Goal: Task Accomplishment & Management: Complete application form

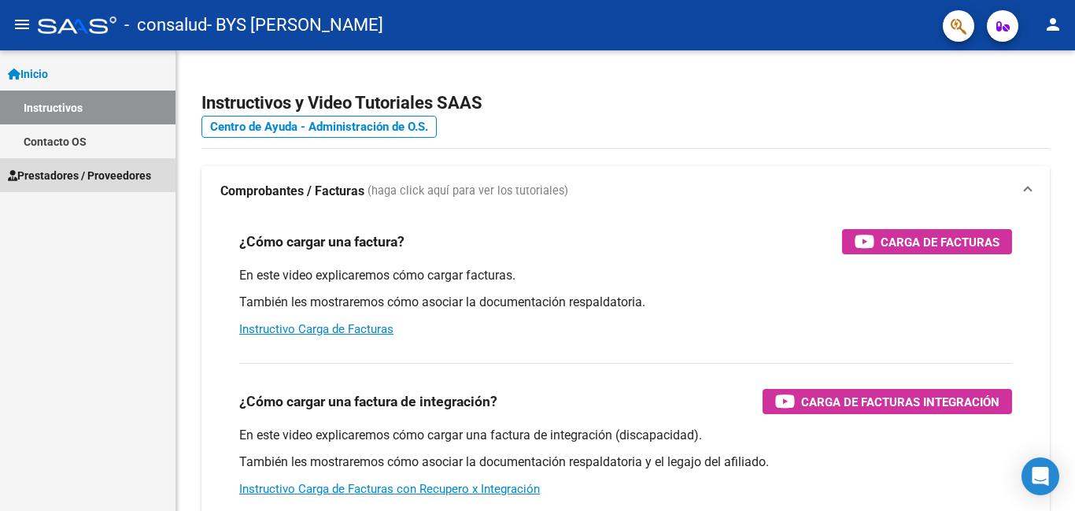
click at [141, 186] on link "Prestadores / Proveedores" at bounding box center [87, 175] width 175 height 34
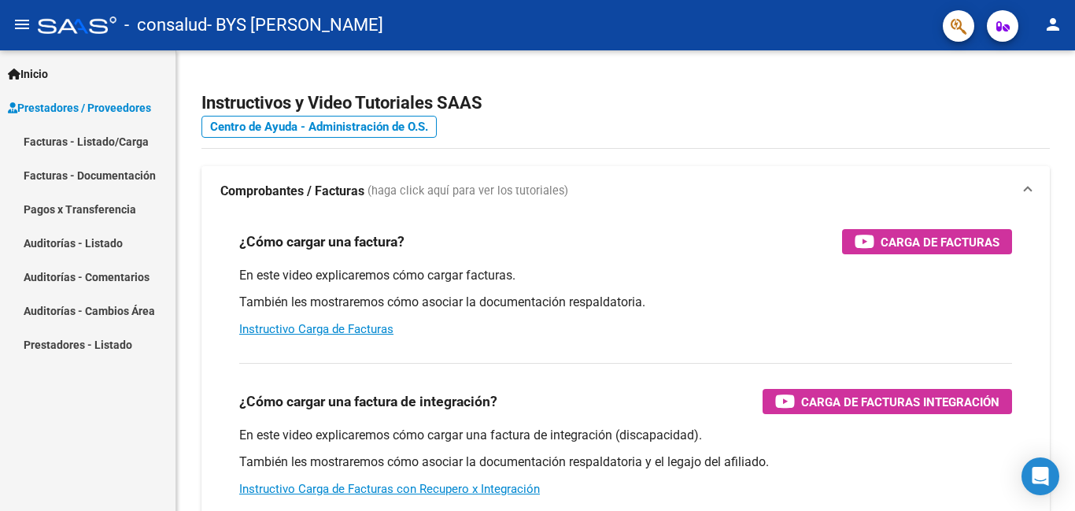
click at [129, 137] on link "Facturas - Listado/Carga" at bounding box center [87, 141] width 175 height 34
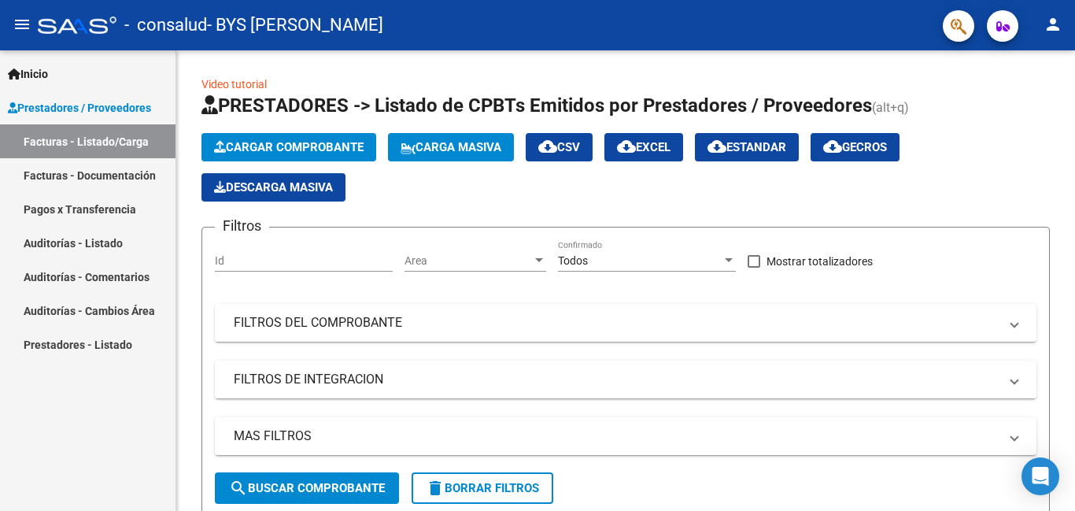
click at [102, 170] on link "Facturas - Documentación" at bounding box center [87, 175] width 175 height 34
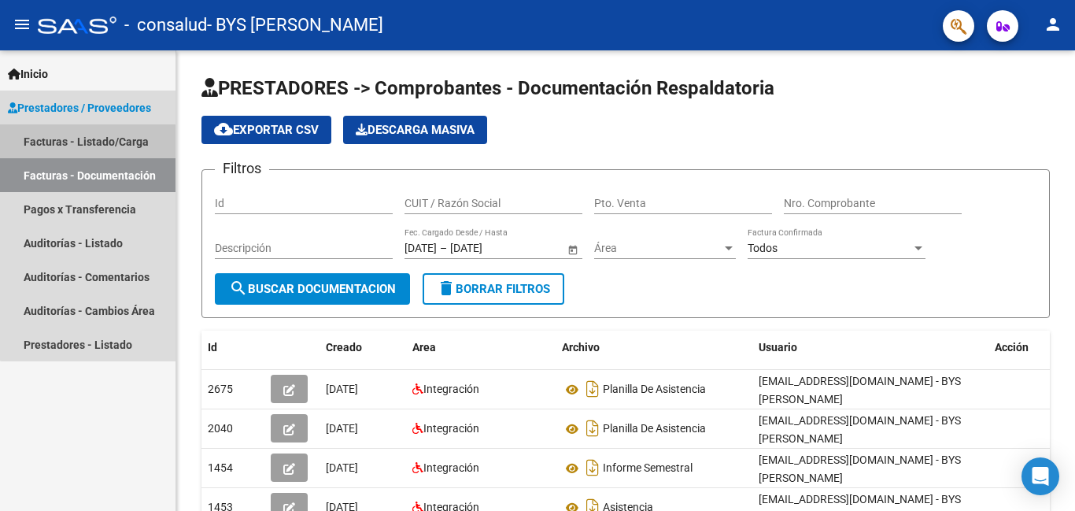
click at [99, 145] on link "Facturas - Listado/Carga" at bounding box center [87, 141] width 175 height 34
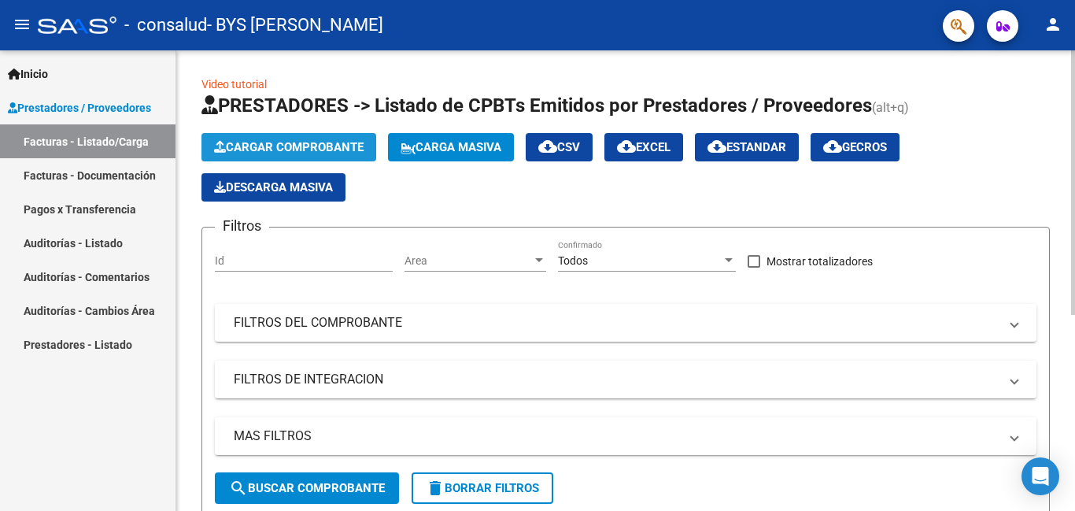
click at [260, 143] on span "Cargar Comprobante" at bounding box center [288, 147] width 149 height 14
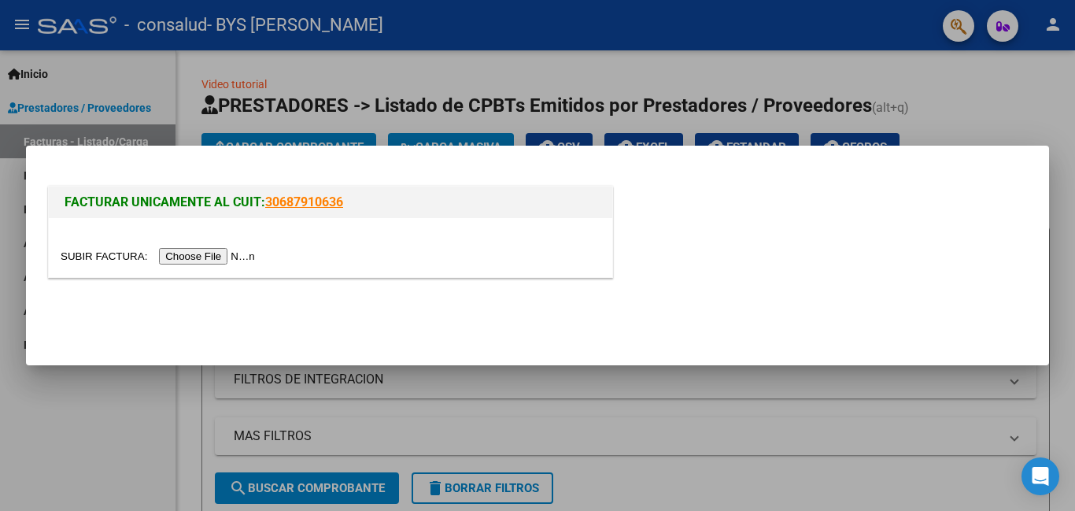
click at [236, 260] on input "file" at bounding box center [160, 256] width 199 height 17
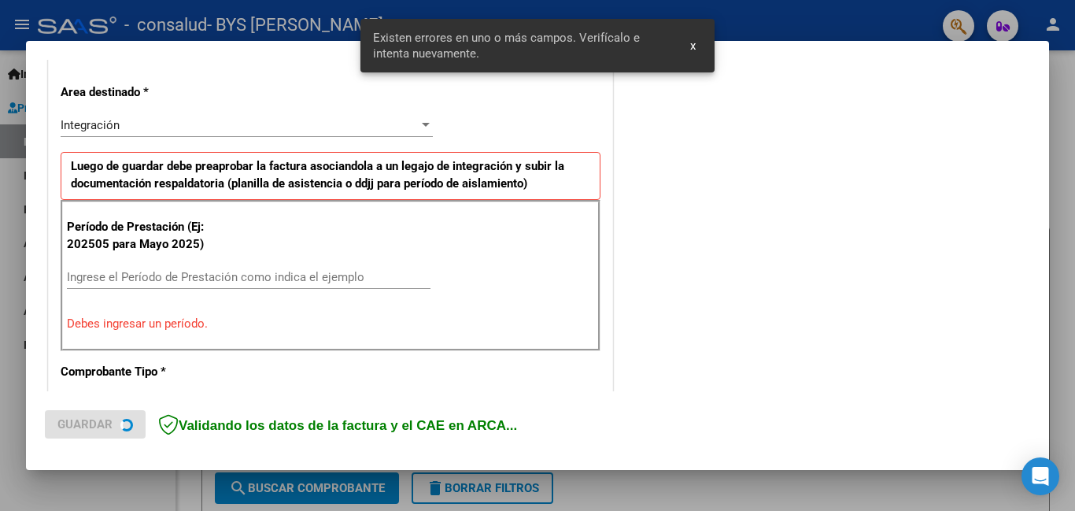
scroll to position [352, 0]
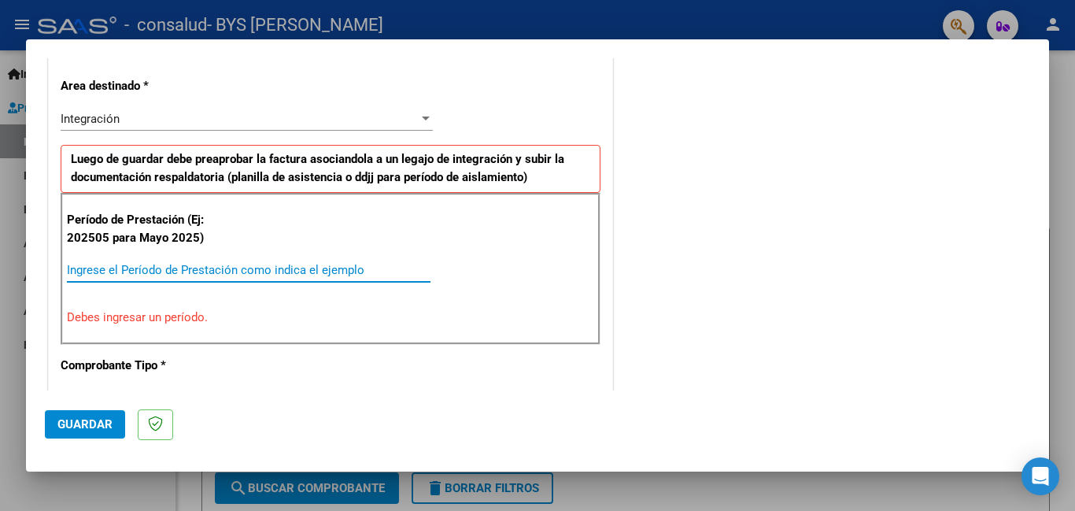
click at [89, 266] on input "Ingrese el Período de Prestación como indica el ejemplo" at bounding box center [248, 270] width 363 height 14
type input "5"
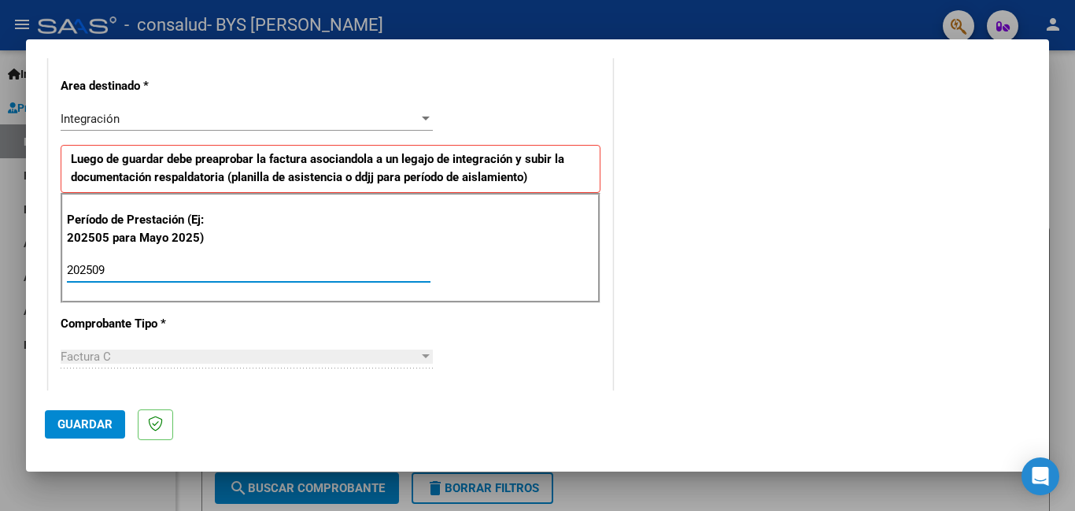
type input "202509"
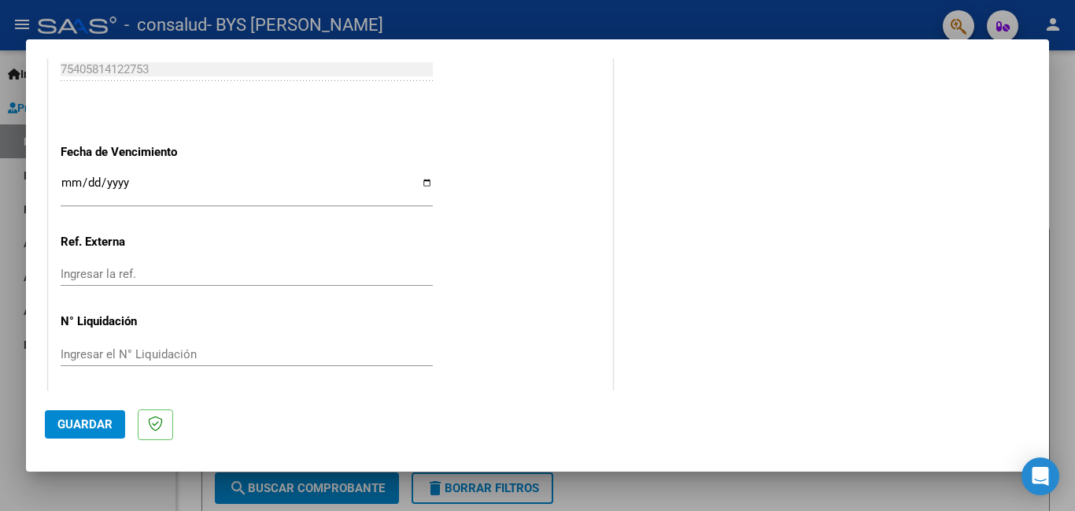
scroll to position [1053, 0]
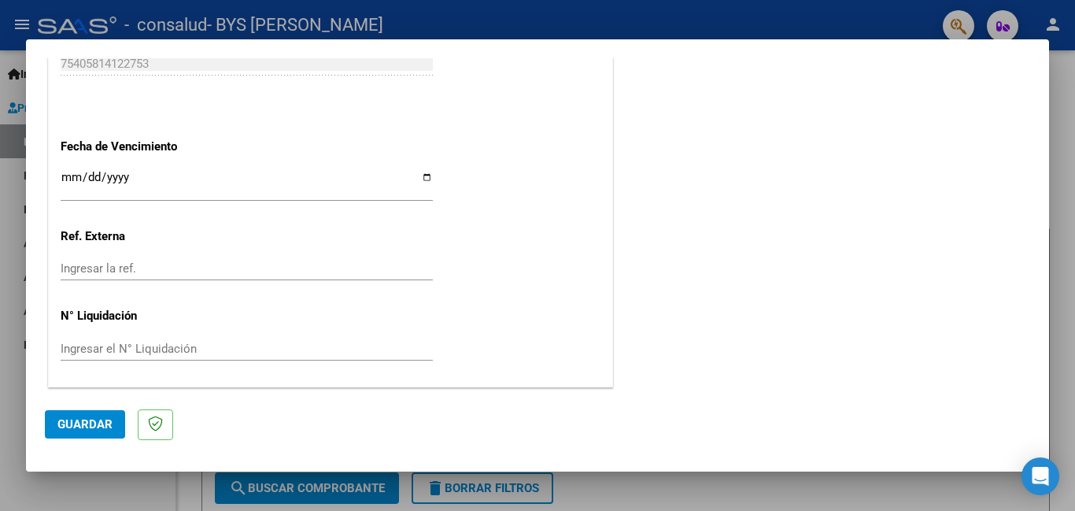
click at [84, 422] on span "Guardar" at bounding box center [84, 424] width 55 height 14
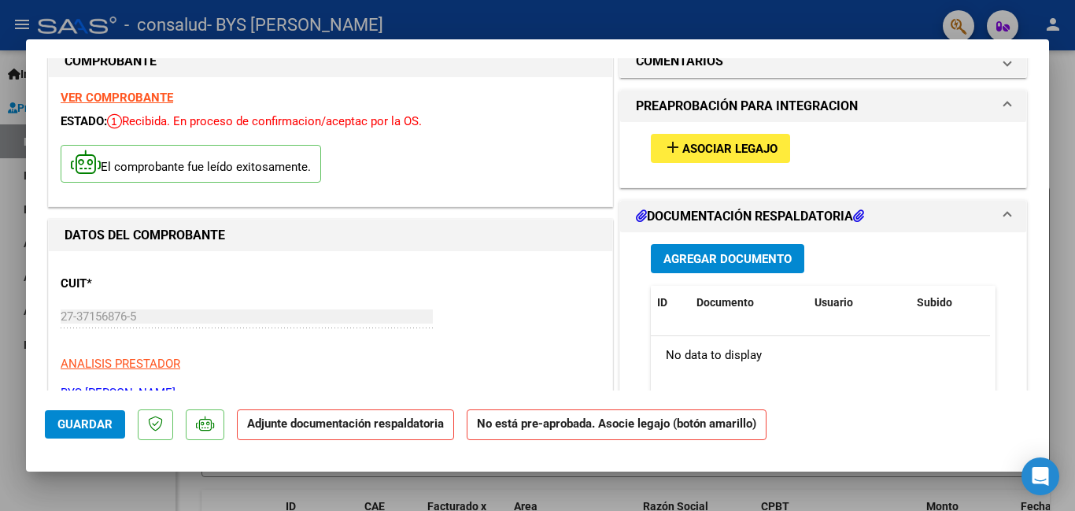
scroll to position [0, 0]
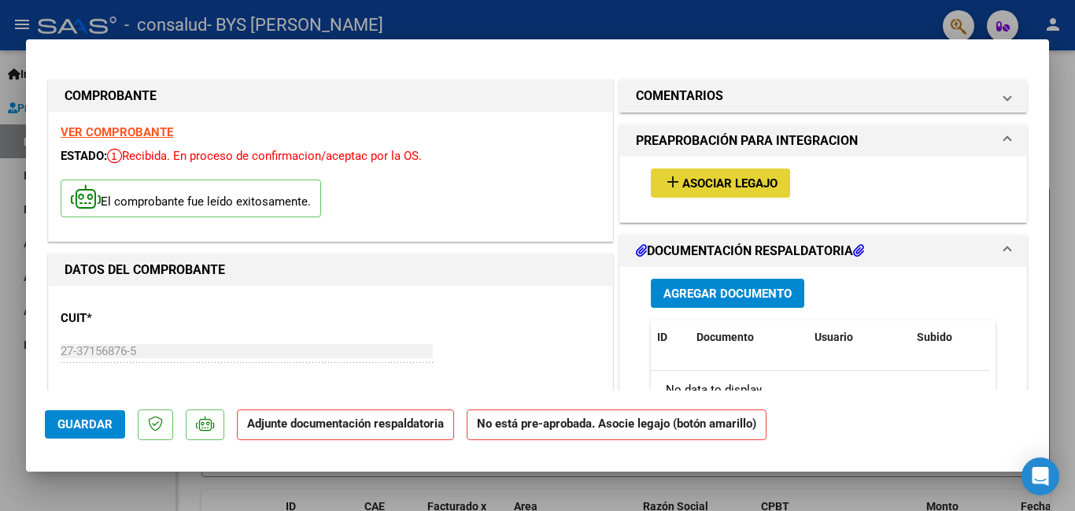
click at [767, 183] on span "Asociar Legajo" at bounding box center [729, 183] width 95 height 14
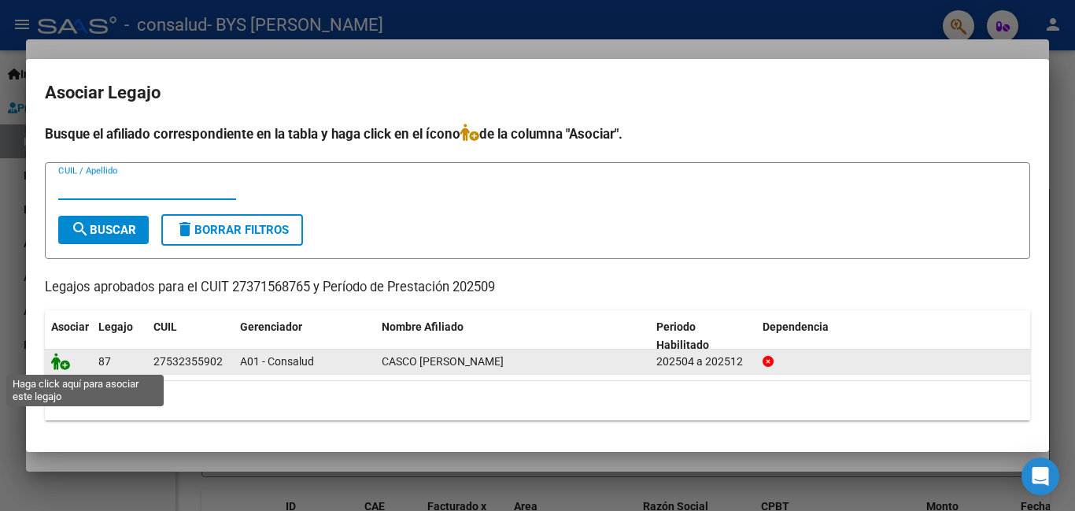
click at [66, 363] on icon at bounding box center [60, 360] width 19 height 17
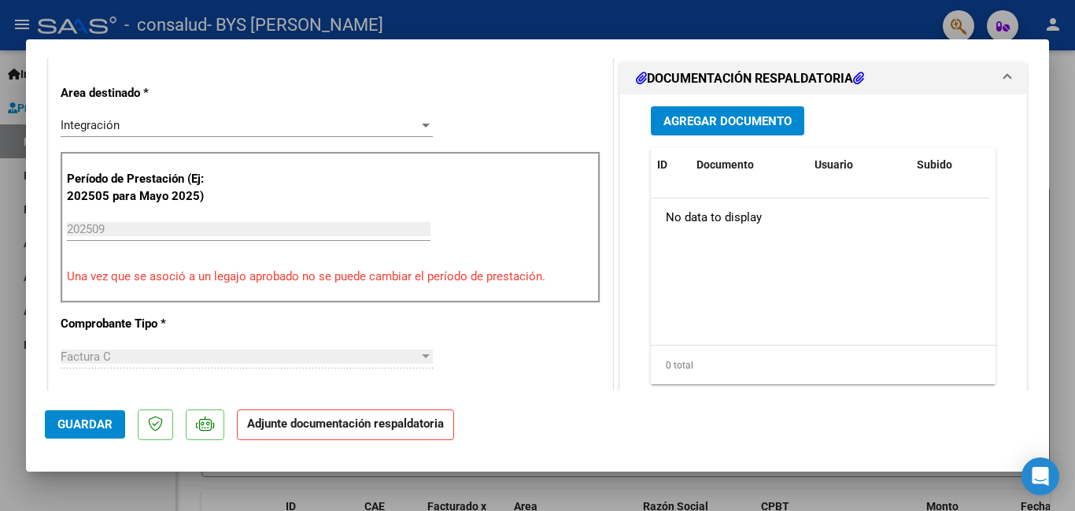
scroll to position [378, 0]
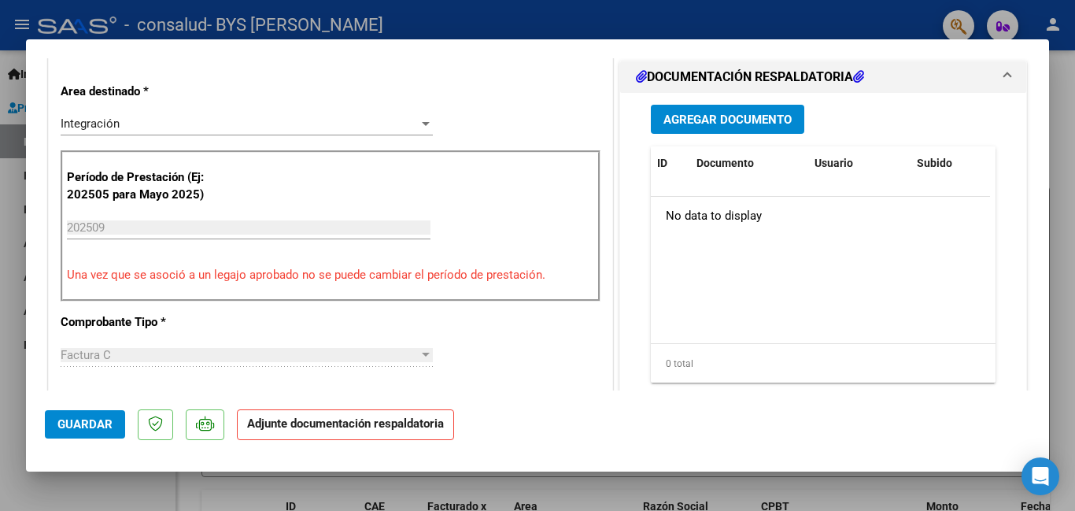
click at [740, 114] on span "Agregar Documento" at bounding box center [727, 120] width 128 height 14
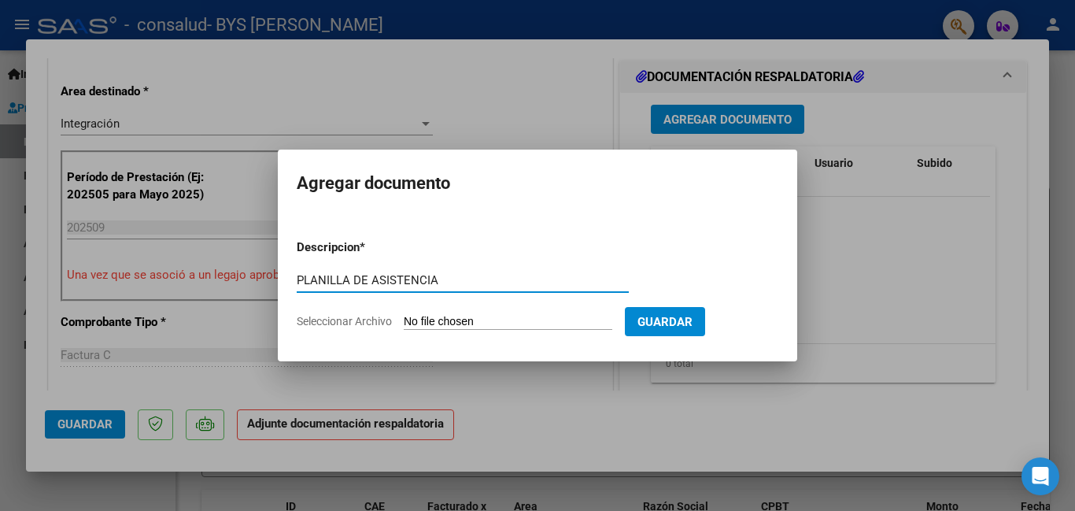
type input "PLANILLA DE ASISTENCIA"
click at [339, 319] on span "Seleccionar Archivo" at bounding box center [344, 321] width 95 height 13
click at [404, 319] on input "Seleccionar Archivo" at bounding box center [508, 322] width 208 height 15
type input "C:\fakepath\BYS [PERSON_NAME]. ASISTENCIA SEPTIEMBRE.pdf"
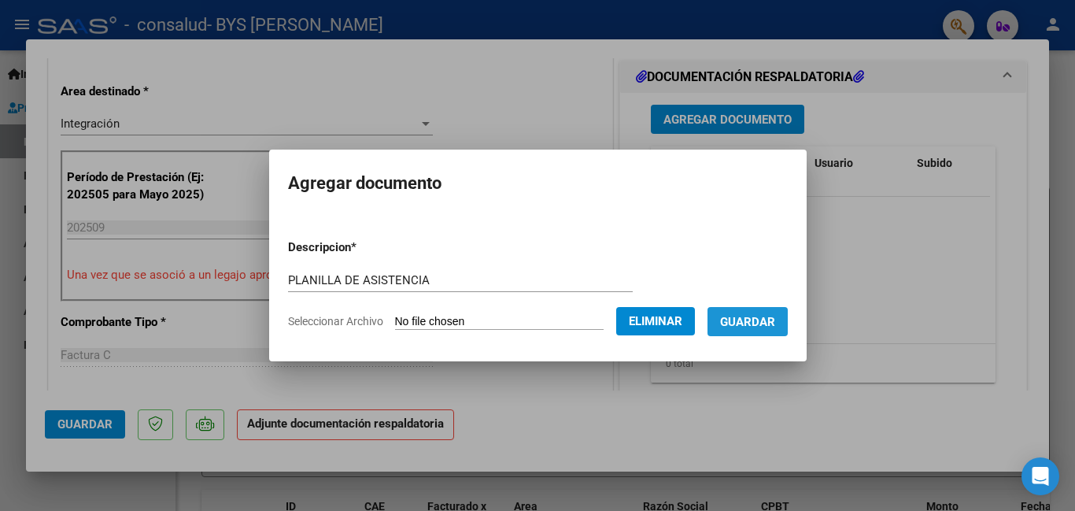
click at [764, 319] on span "Guardar" at bounding box center [747, 322] width 55 height 14
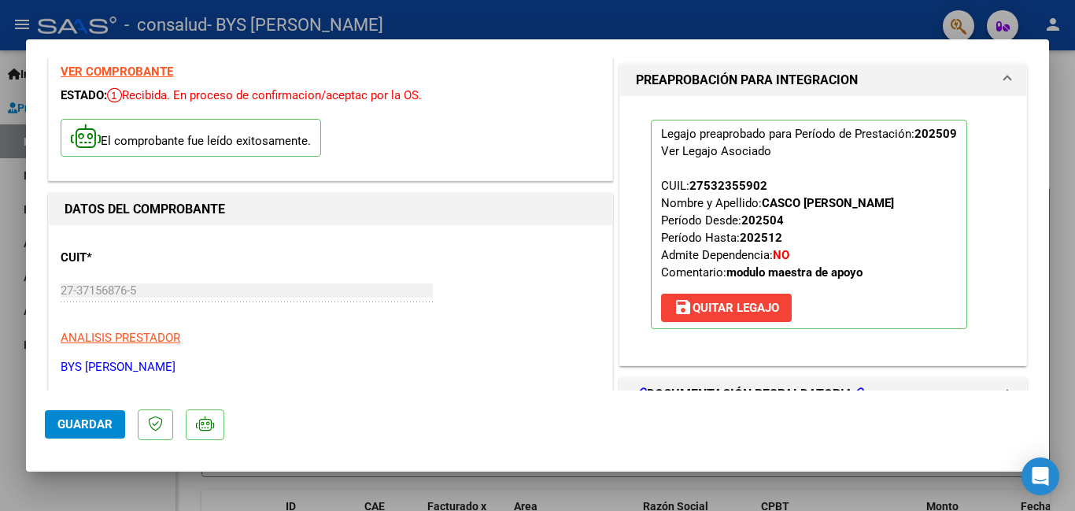
scroll to position [0, 0]
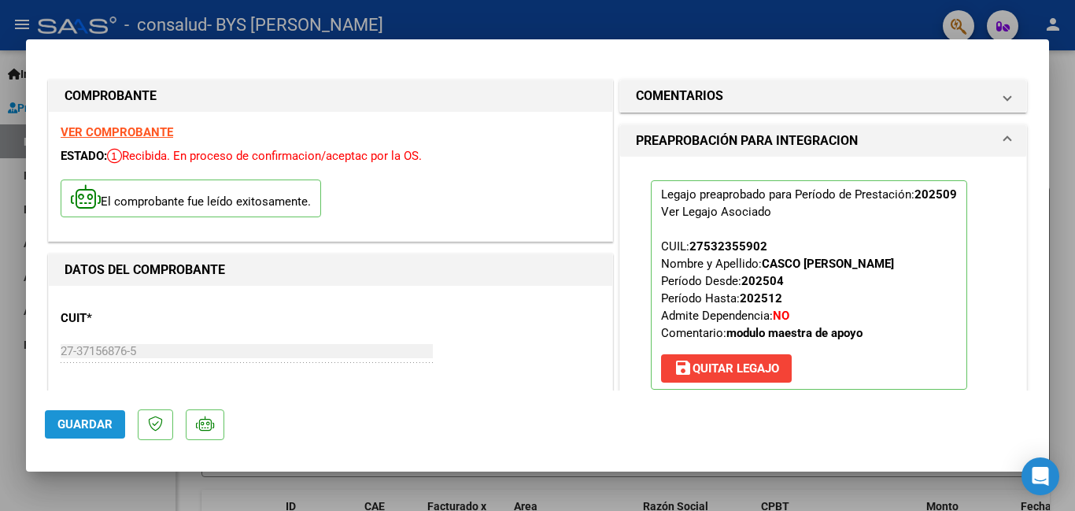
click at [94, 421] on span "Guardar" at bounding box center [84, 424] width 55 height 14
click at [9, 153] on div at bounding box center [537, 255] width 1075 height 511
type input "$ 0,00"
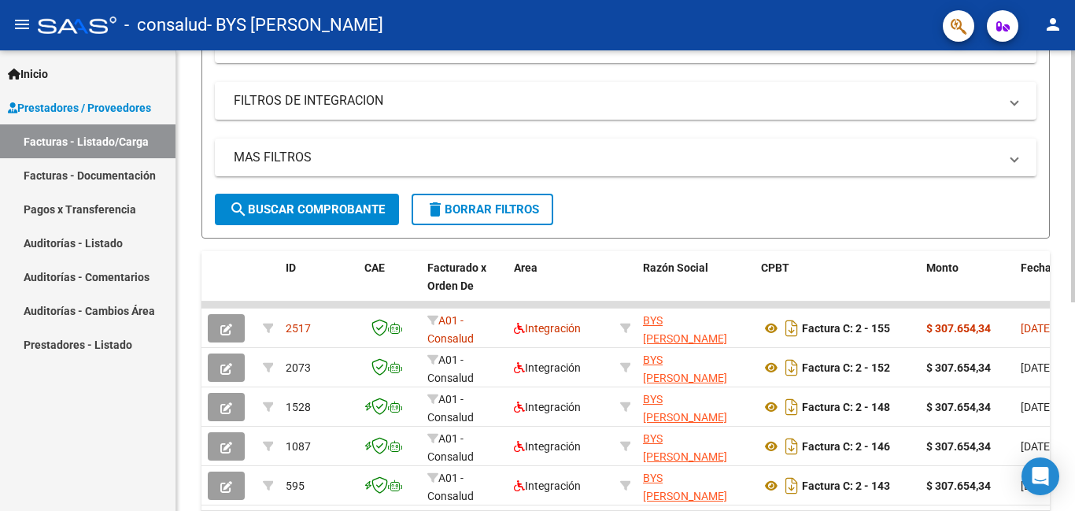
scroll to position [381, 0]
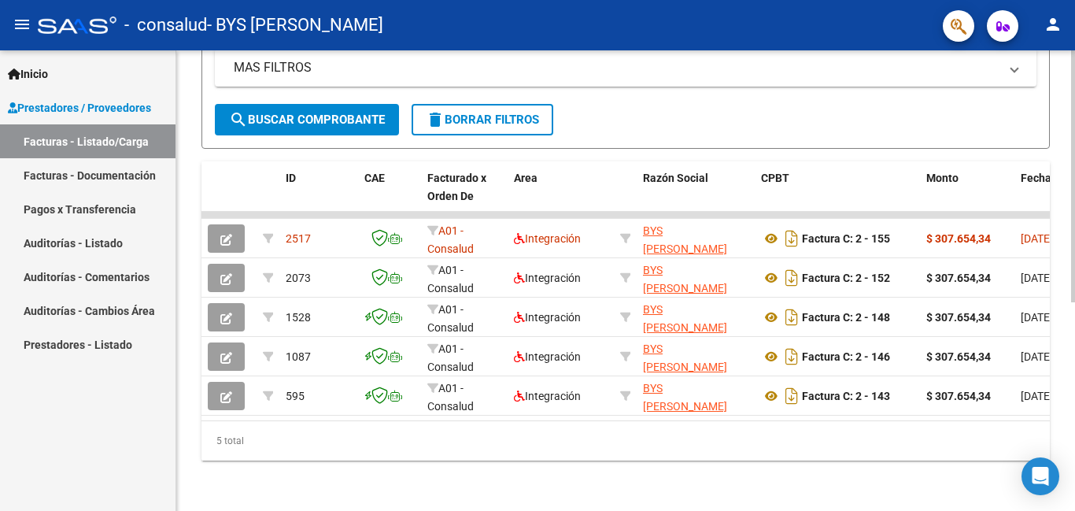
click at [776, 408] on div at bounding box center [1073, 385] width 4 height 252
